Goal: Obtain resource: Obtain resource

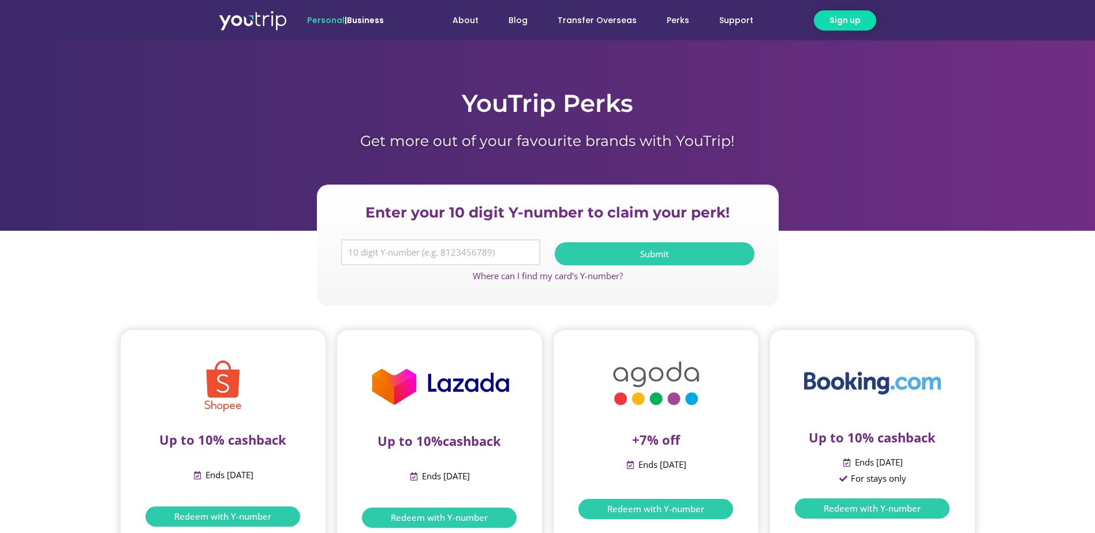
click at [504, 255] on input "Y Number" at bounding box center [441, 253] width 200 height 27
click at [503, 255] on input "Y Number" at bounding box center [441, 253] width 200 height 27
type input "8122040679"
click at [606, 259] on button "Submit" at bounding box center [655, 253] width 200 height 23
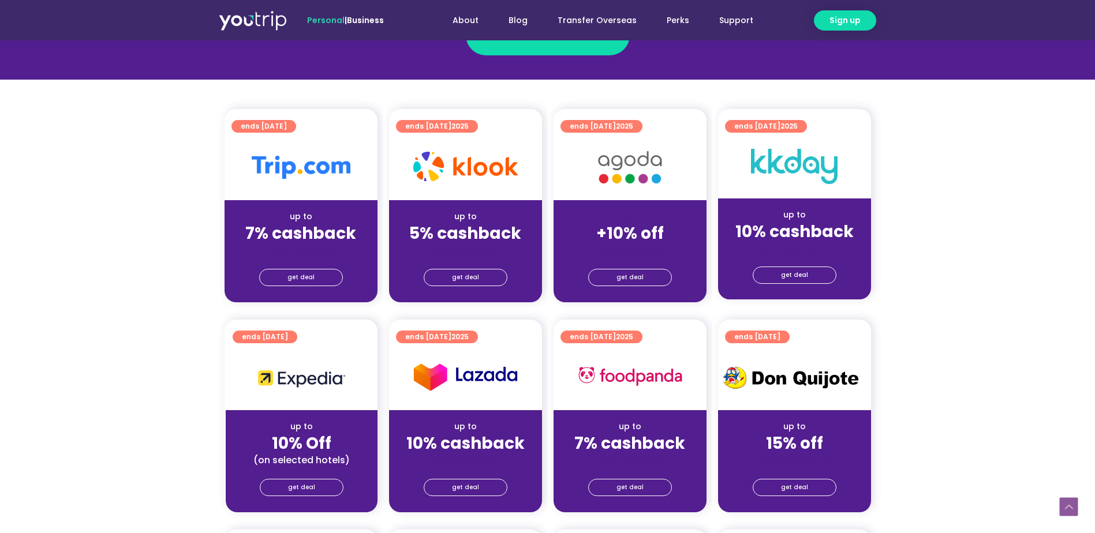
scroll to position [231, 0]
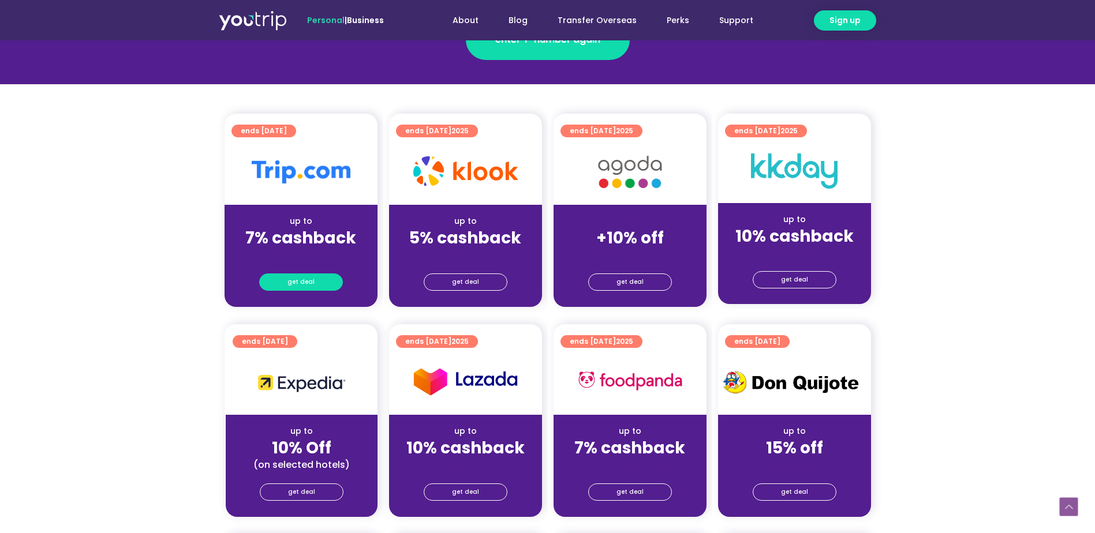
click at [300, 282] on span "get deal" at bounding box center [300, 282] width 27 height 16
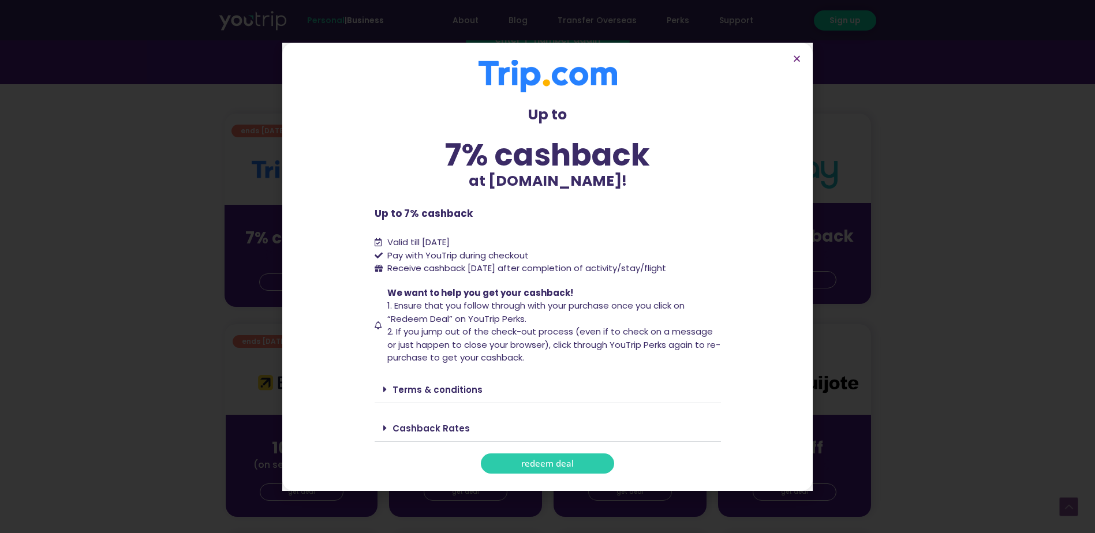
click at [557, 461] on span "redeem deal" at bounding box center [547, 464] width 53 height 9
